Goal: Information Seeking & Learning: Learn about a topic

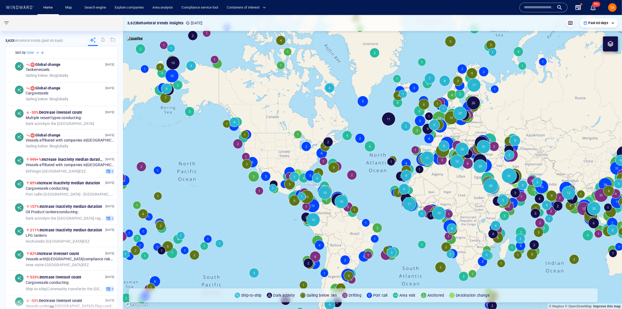
click at [91, 41] on icon at bounding box center [93, 40] width 6 height 6
click at [10, 23] on button "button" at bounding box center [6, 23] width 13 height 13
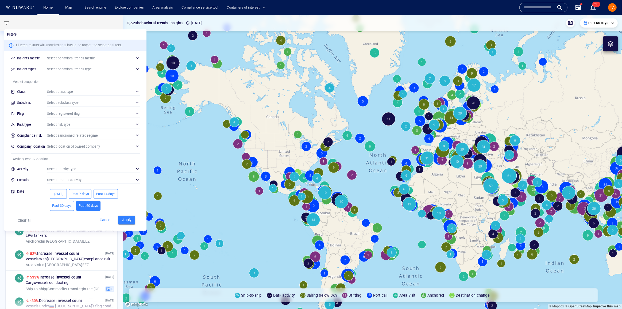
click at [68, 89] on div "​" at bounding box center [93, 91] width 93 height 8
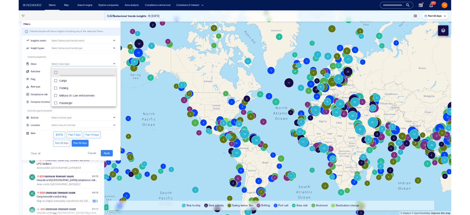
scroll to position [50, 89]
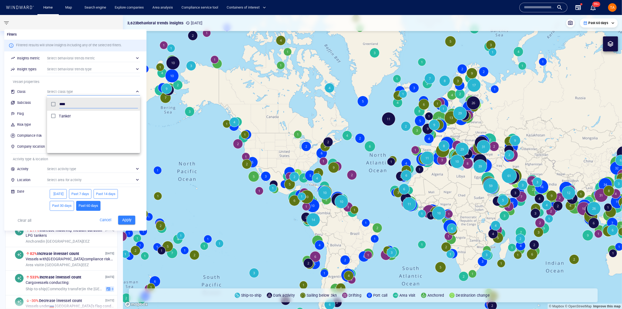
type input "****"
click at [67, 113] on p "Tanker" at bounding box center [65, 116] width 12 height 6
click at [125, 216] on div at bounding box center [311, 154] width 622 height 309
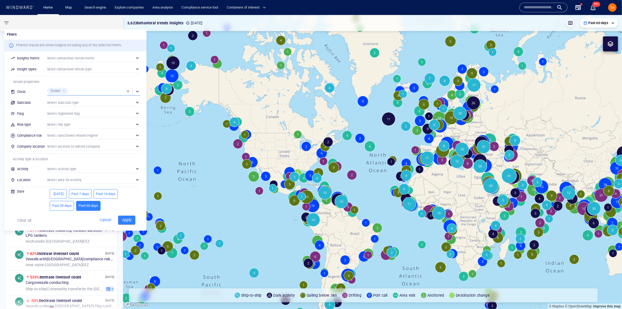
click at [127, 222] on span "Apply" at bounding box center [127, 220] width 12 height 7
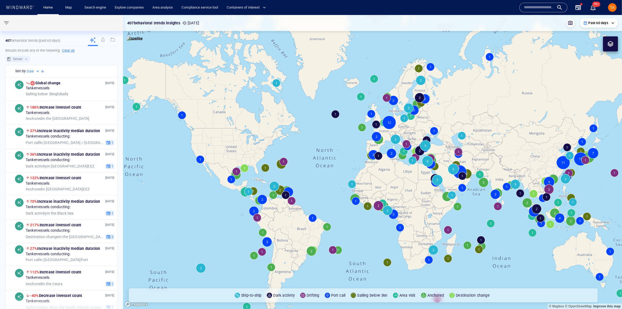
drag, startPoint x: 410, startPoint y: 161, endPoint x: 360, endPoint y: 156, distance: 50.2
click at [360, 156] on canvas "Map" at bounding box center [372, 162] width 499 height 294
click at [86, 141] on span "Port call in [GEOGRAPHIC_DATA] / [GEOGRAPHIC_DATA]" at bounding box center [65, 142] width 78 height 5
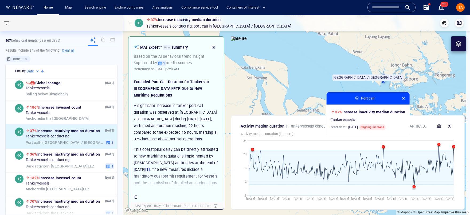
drag, startPoint x: 306, startPoint y: 78, endPoint x: 309, endPoint y: 87, distance: 9.6
click at [311, 91] on canvas "Map" at bounding box center [295, 115] width 344 height 200
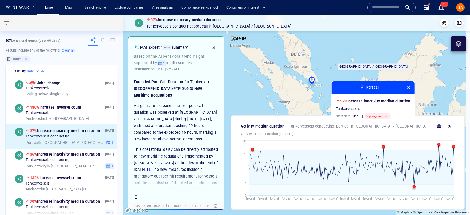
drag, startPoint x: 277, startPoint y: 79, endPoint x: 338, endPoint y: 77, distance: 61.0
click at [354, 74] on canvas "Map" at bounding box center [295, 115] width 344 height 200
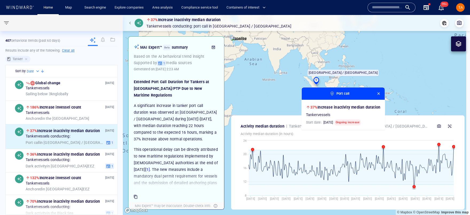
drag, startPoint x: 404, startPoint y: 82, endPoint x: 441, endPoint y: 91, distance: 37.9
click at [440, 91] on canvas "Map" at bounding box center [295, 115] width 344 height 200
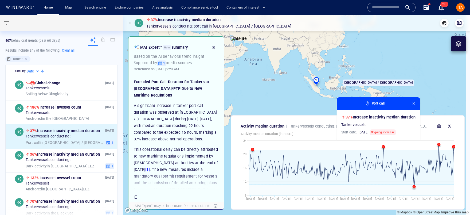
drag, startPoint x: 304, startPoint y: 83, endPoint x: 385, endPoint y: 65, distance: 82.8
click at [382, 65] on canvas "Map" at bounding box center [295, 115] width 344 height 200
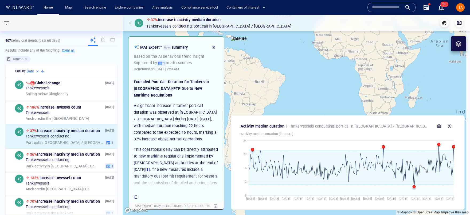
drag, startPoint x: 339, startPoint y: 91, endPoint x: 387, endPoint y: 99, distance: 47.8
click at [384, 98] on canvas "Map" at bounding box center [295, 115] width 344 height 200
drag, startPoint x: 312, startPoint y: 97, endPoint x: 306, endPoint y: 99, distance: 6.3
click at [306, 99] on canvas "Map" at bounding box center [295, 115] width 344 height 200
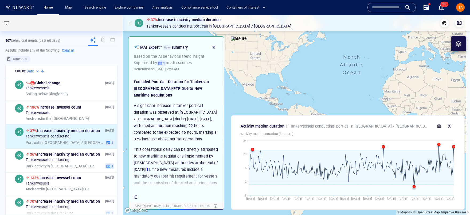
drag, startPoint x: 355, startPoint y: 82, endPoint x: 298, endPoint y: 83, distance: 57.0
click at [298, 83] on canvas "Map" at bounding box center [295, 115] width 344 height 200
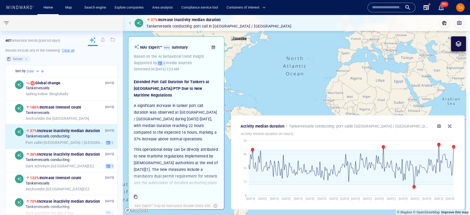
drag, startPoint x: 40, startPoint y: 23, endPoint x: 44, endPoint y: 23, distance: 4.0
click at [40, 23] on div at bounding box center [60, 23] width 120 height 16
click at [33, 41] on p "407 behavioral trends (Past 60 days)" at bounding box center [32, 40] width 55 height 5
click at [6, 22] on span "button" at bounding box center [6, 23] width 6 height 6
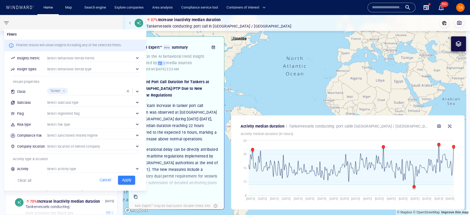
click at [70, 100] on div "​" at bounding box center [93, 102] width 93 height 8
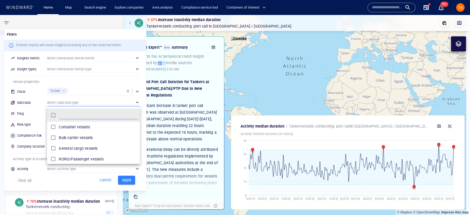
scroll to position [50, 89]
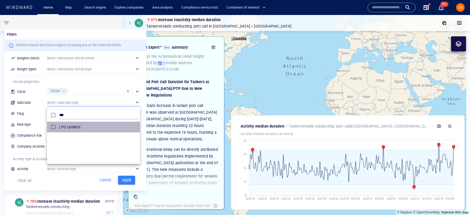
click at [68, 125] on p "LPG tankers" at bounding box center [70, 127] width 22 height 6
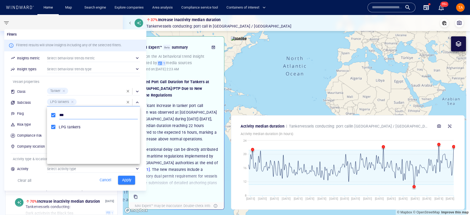
click at [62, 117] on input "***" at bounding box center [98, 115] width 79 height 8
type input "***"
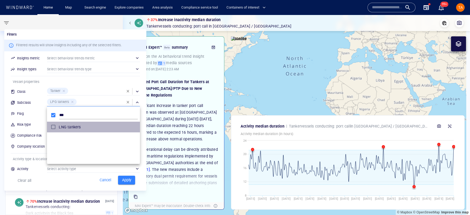
click at [61, 127] on p "LNG tankers" at bounding box center [70, 127] width 22 height 6
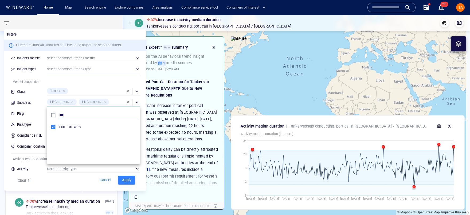
click at [85, 113] on input "***" at bounding box center [98, 115] width 79 height 8
click at [67, 115] on input "***" at bounding box center [98, 115] width 79 height 8
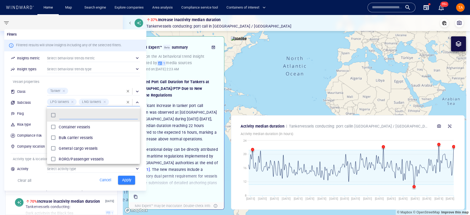
click at [64, 90] on div at bounding box center [235, 107] width 470 height 215
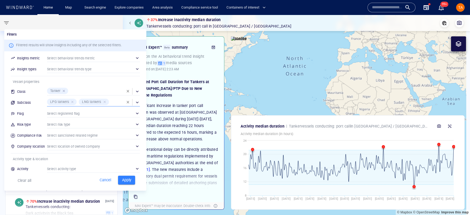
click at [64, 91] on div at bounding box center [64, 90] width 5 height 5
click at [130, 181] on span "Apply" at bounding box center [127, 180] width 12 height 7
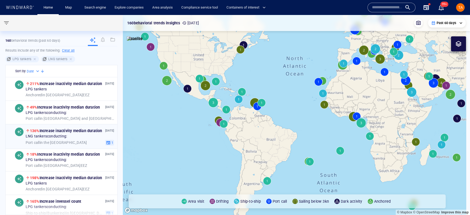
click at [78, 142] on span "Port call in the [GEOGRAPHIC_DATA] [GEOGRAPHIC_DATA]" at bounding box center [56, 142] width 61 height 5
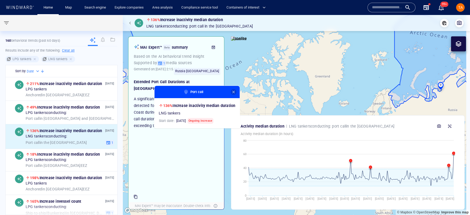
click at [234, 92] on span "button" at bounding box center [233, 92] width 4 height 4
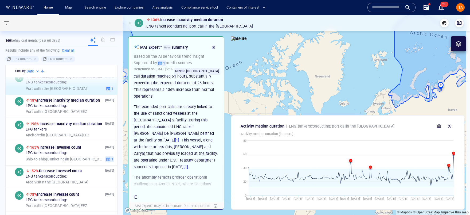
scroll to position [73, 0]
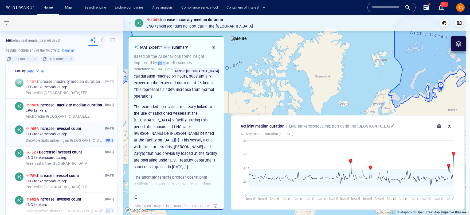
click at [60, 140] on span "Ship-to-ship ( Bunkering )" at bounding box center [46, 140] width 41 height 4
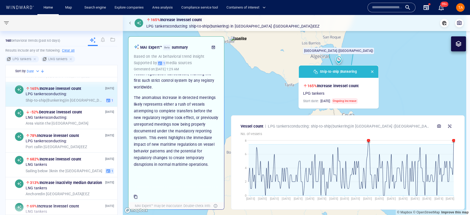
scroll to position [121, 0]
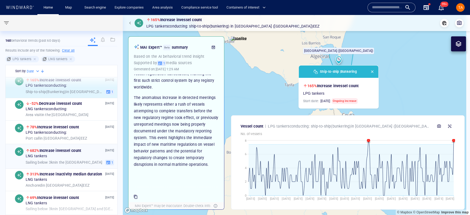
click at [78, 161] on span "Sailing below 3kn in the [GEOGRAPHIC_DATA]" at bounding box center [64, 162] width 77 height 5
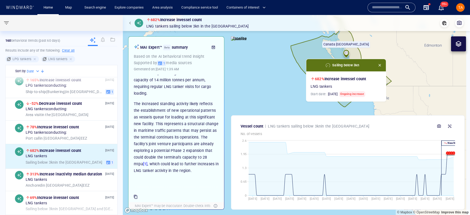
scroll to position [129, 0]
